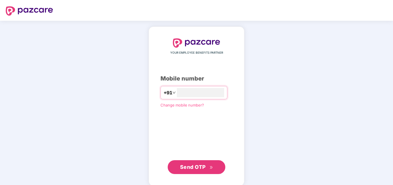
type input "**********"
click at [187, 170] on span "Send OTP" at bounding box center [196, 166] width 33 height 8
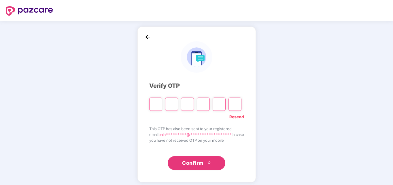
type input "*"
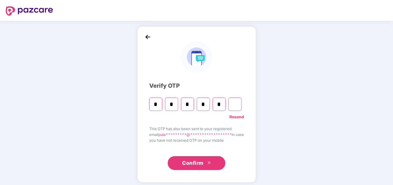
type input "*"
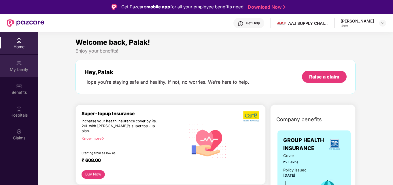
click at [21, 63] on img at bounding box center [19, 63] width 6 height 6
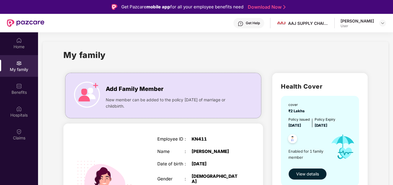
click at [306, 172] on span "View details" at bounding box center [308, 174] width 23 height 6
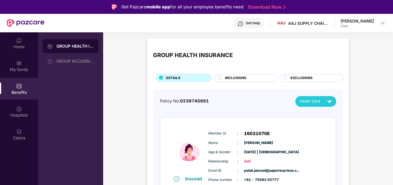
click at [248, 76] on div "INCLUSIONS" at bounding box center [248, 78] width 52 height 6
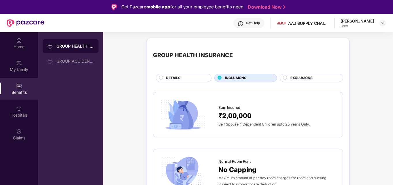
click at [300, 79] on span "EXCLUSIONS" at bounding box center [302, 77] width 22 height 5
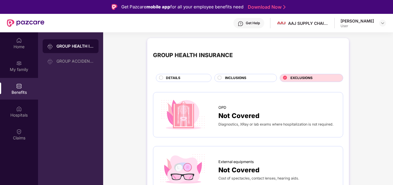
click at [199, 76] on div "DETAILS" at bounding box center [185, 78] width 45 height 6
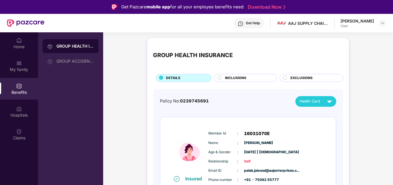
scroll to position [10, 0]
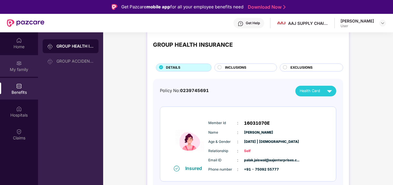
click at [29, 63] on div "My family" at bounding box center [19, 66] width 38 height 22
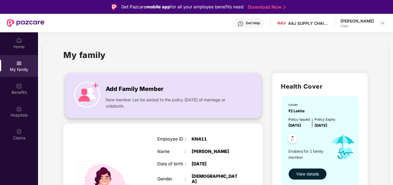
click at [116, 91] on span "Add Family Member" at bounding box center [135, 89] width 58 height 9
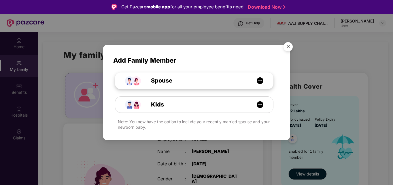
click at [263, 80] on img at bounding box center [260, 80] width 7 height 7
select select "****"
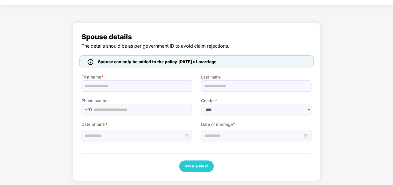
scroll to position [15, 0]
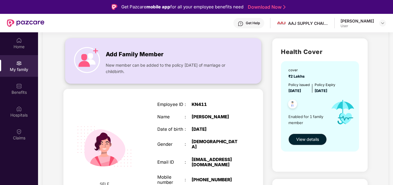
scroll to position [34, 0]
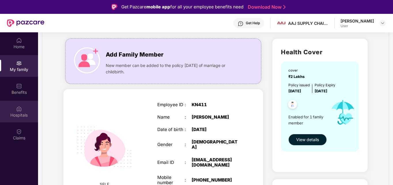
click at [19, 110] on img at bounding box center [19, 109] width 6 height 6
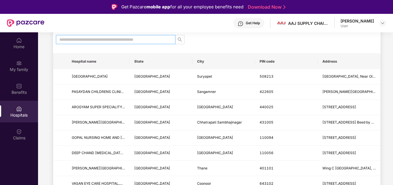
scroll to position [54, 0]
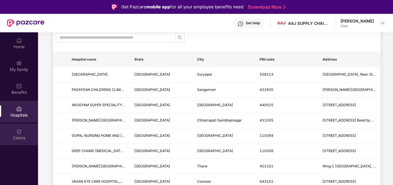
click at [18, 129] on img at bounding box center [19, 132] width 6 height 6
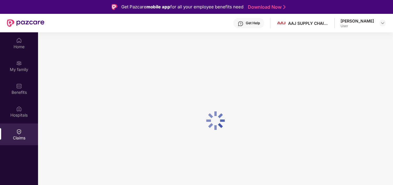
scroll to position [0, 0]
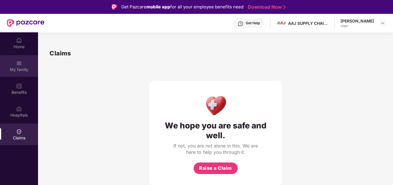
click at [26, 66] on div "My family" at bounding box center [19, 66] width 38 height 22
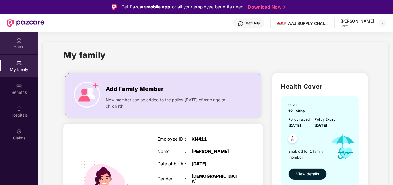
click at [29, 40] on div "Home" at bounding box center [19, 43] width 38 height 22
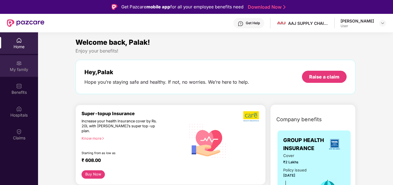
click at [18, 65] on img at bounding box center [19, 63] width 6 height 6
